Goal: Information Seeking & Learning: Learn about a topic

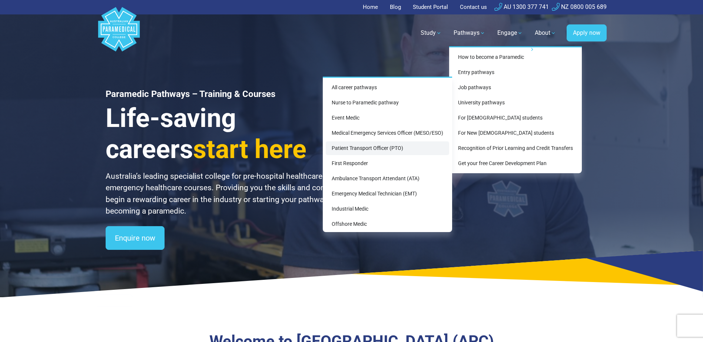
click at [342, 149] on link "Patient Transport Officer (PTO)" at bounding box center [387, 149] width 123 height 14
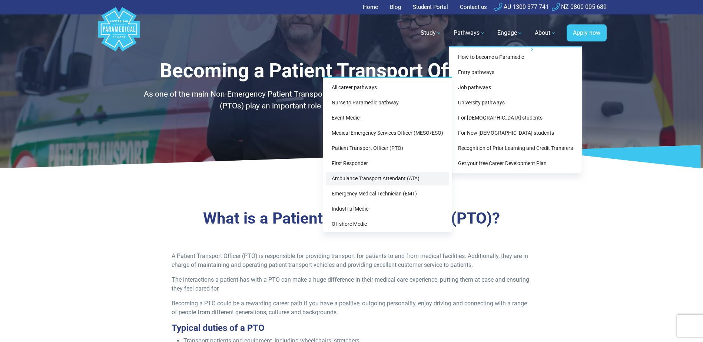
click at [363, 179] on link "Ambulance Transport Attendant (ATA)" at bounding box center [387, 179] width 123 height 14
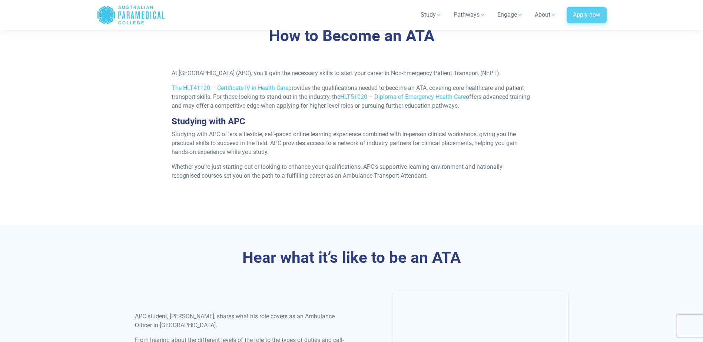
scroll to position [667, 0]
